Goal: Information Seeking & Learning: Learn about a topic

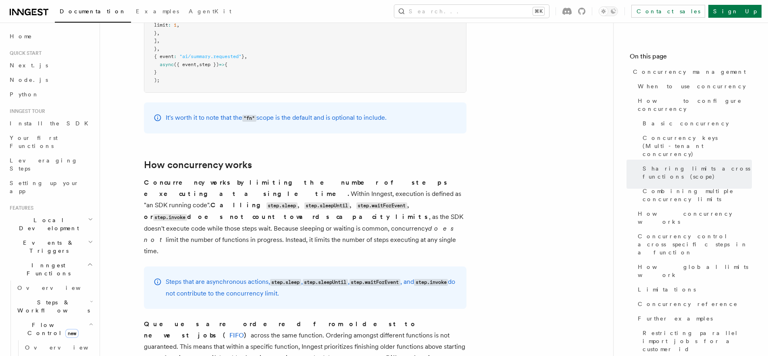
scroll to position [1666, 0]
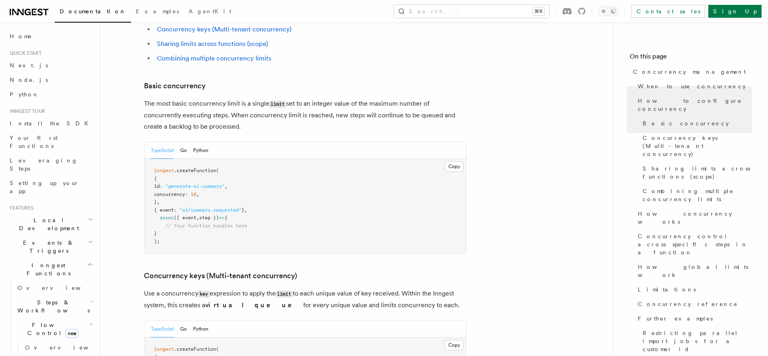
scroll to position [546, 0]
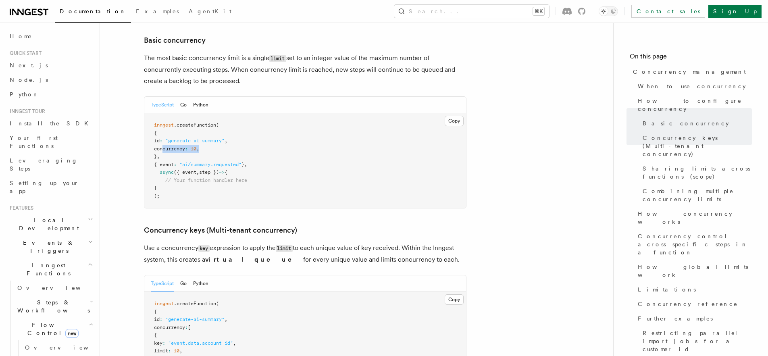
drag, startPoint x: 186, startPoint y: 115, endPoint x: 222, endPoint y: 115, distance: 35.9
click at [222, 115] on pre "inngest .createFunction ( { id : "generate-ai-summary" , concurrency : 10 , } ,…" at bounding box center [305, 160] width 322 height 95
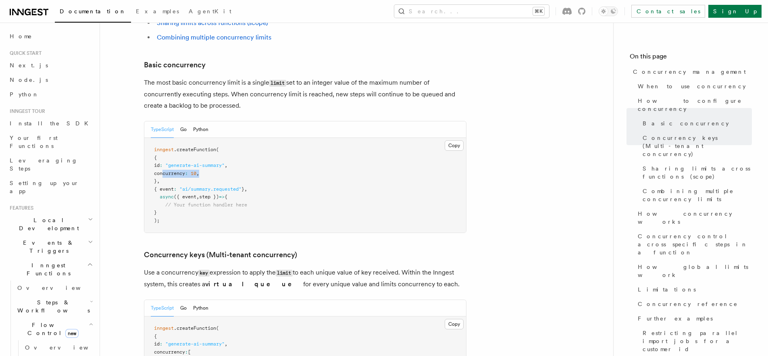
scroll to position [520, 0]
click at [40, 12] on icon at bounding box center [40, 11] width 5 height 7
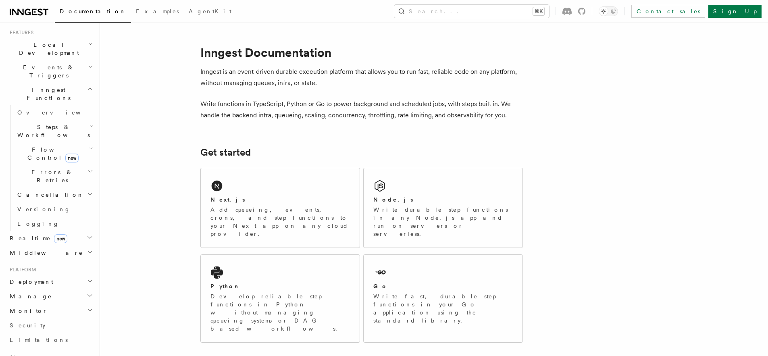
scroll to position [184, 0]
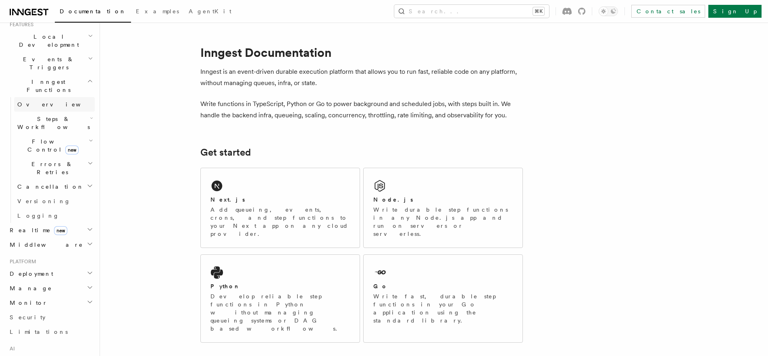
click at [58, 97] on link "Overview" at bounding box center [54, 104] width 81 height 15
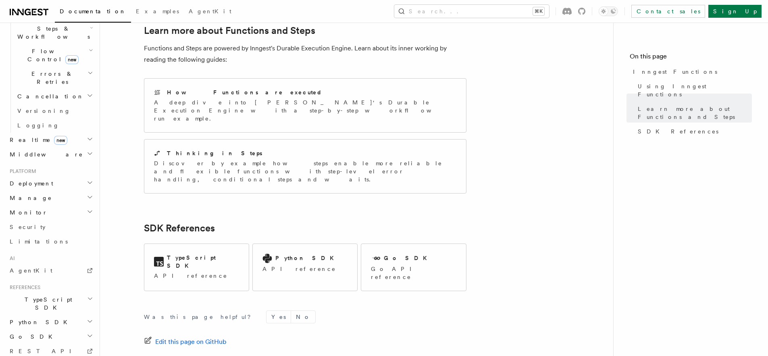
scroll to position [282, 0]
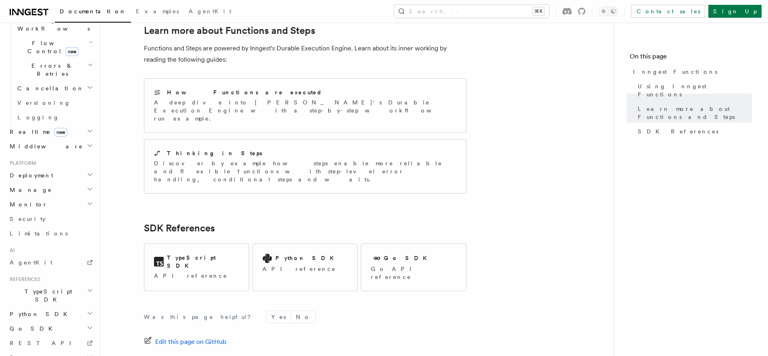
click at [51, 197] on h2 "Monitor" at bounding box center [50, 204] width 88 height 15
click at [50, 238] on span "Inspecting function runs" at bounding box center [47, 245] width 61 height 15
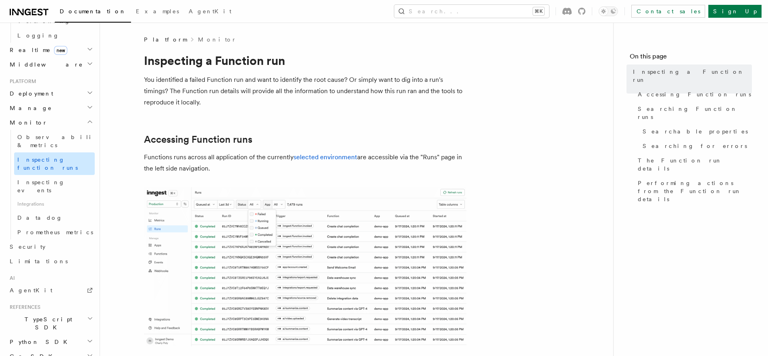
scroll to position [375, 0]
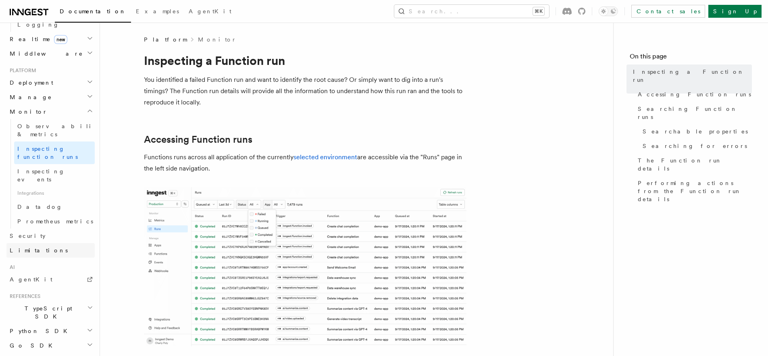
click at [47, 243] on link "Limitations" at bounding box center [50, 250] width 88 height 15
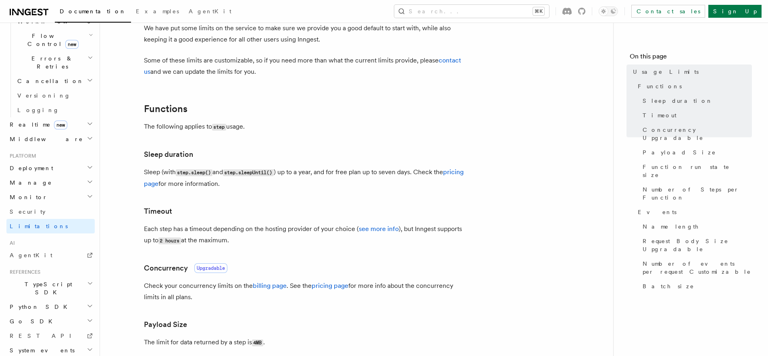
scroll to position [104, 0]
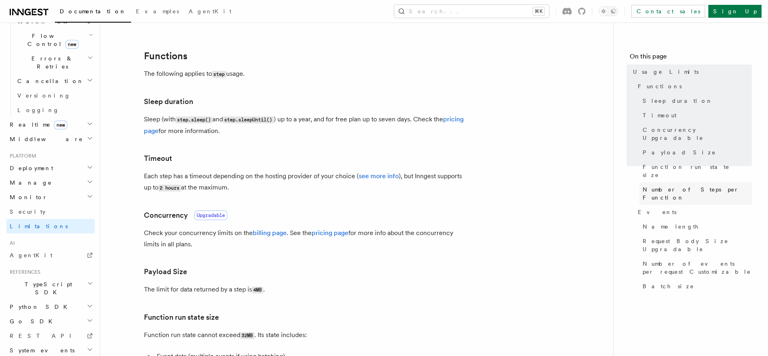
click at [651, 186] on span "Number of Steps per Function" at bounding box center [697, 194] width 109 height 16
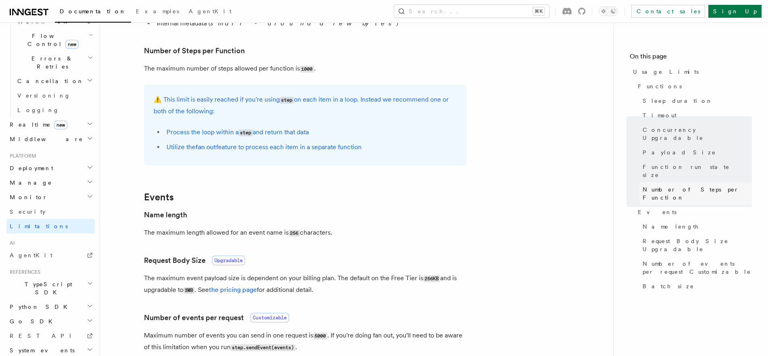
scroll to position [488, 0]
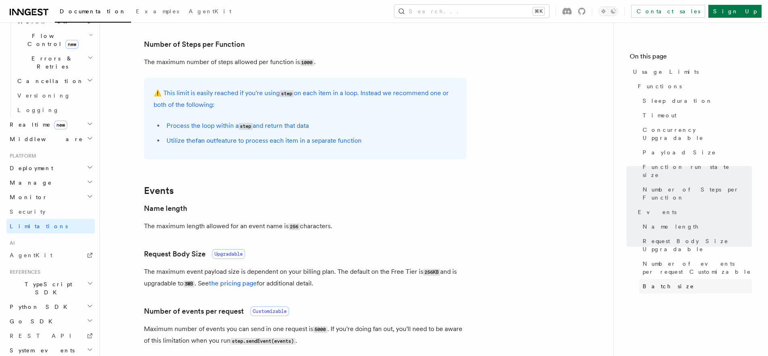
click at [668, 279] on link "Batch size" at bounding box center [696, 286] width 113 height 15
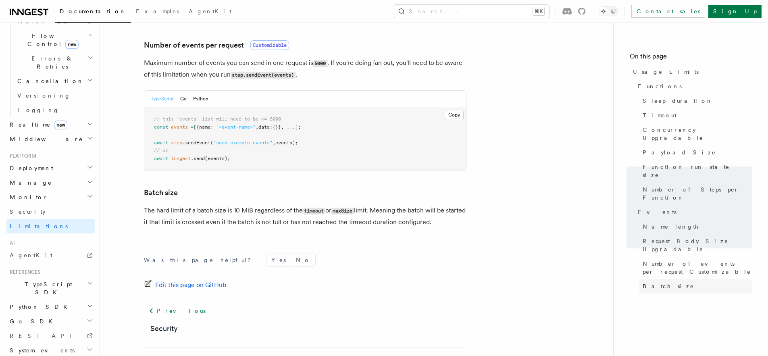
scroll to position [786, 0]
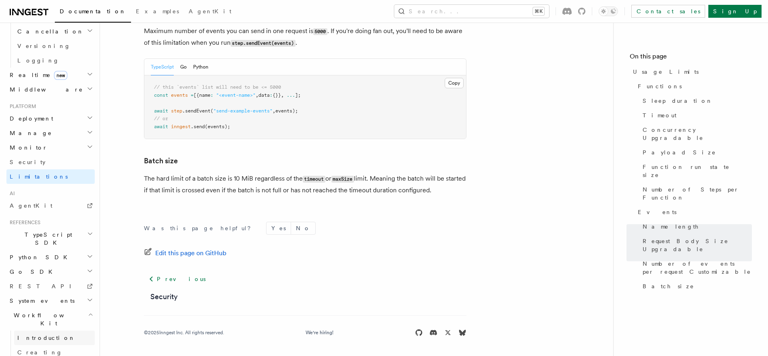
scroll to position [362, 0]
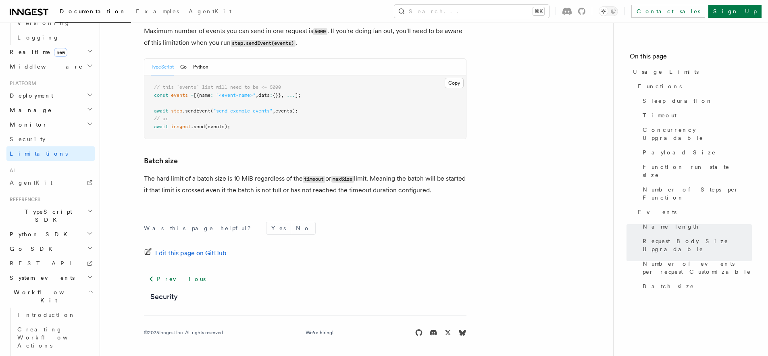
click at [43, 274] on span "System events" at bounding box center [40, 278] width 68 height 8
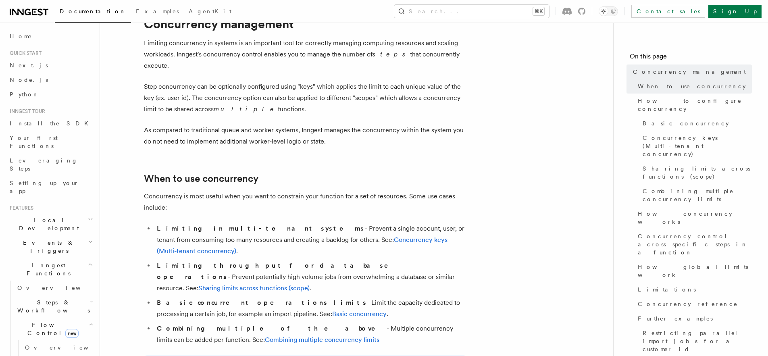
scroll to position [144, 0]
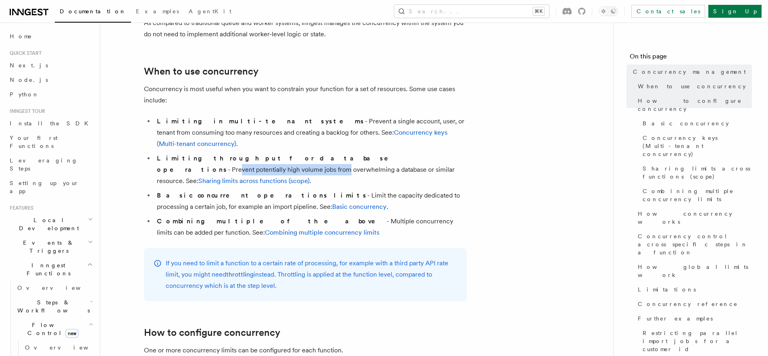
drag, startPoint x: 300, startPoint y: 136, endPoint x: 407, endPoint y: 134, distance: 106.1
click at [407, 153] on li "Limiting throughput for database operations - Prevent potentially high volume j…" at bounding box center [310, 170] width 312 height 34
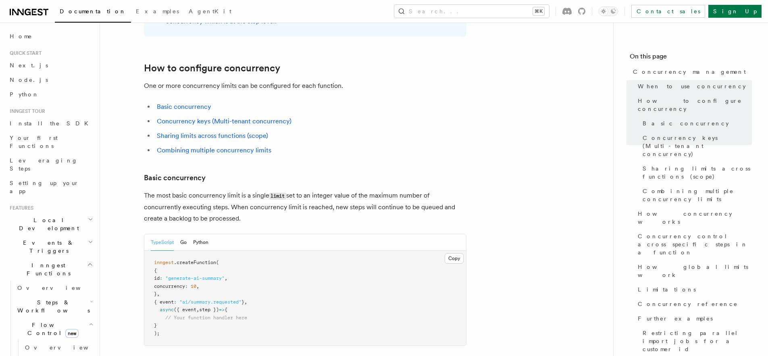
scroll to position [409, 0]
click at [184, 234] on button "Go" at bounding box center [183, 242] width 6 height 17
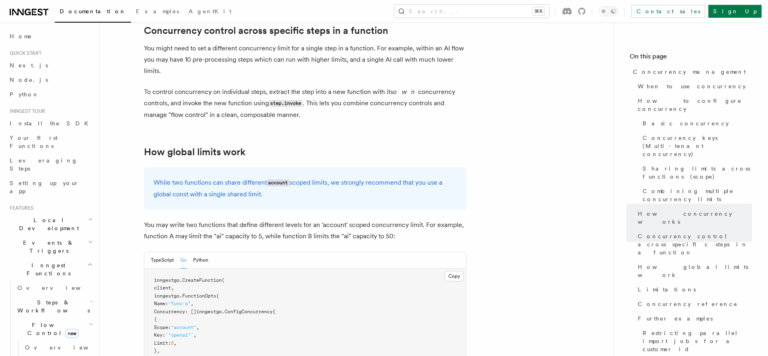
scroll to position [2105, 0]
